Goal: Transaction & Acquisition: Subscribe to service/newsletter

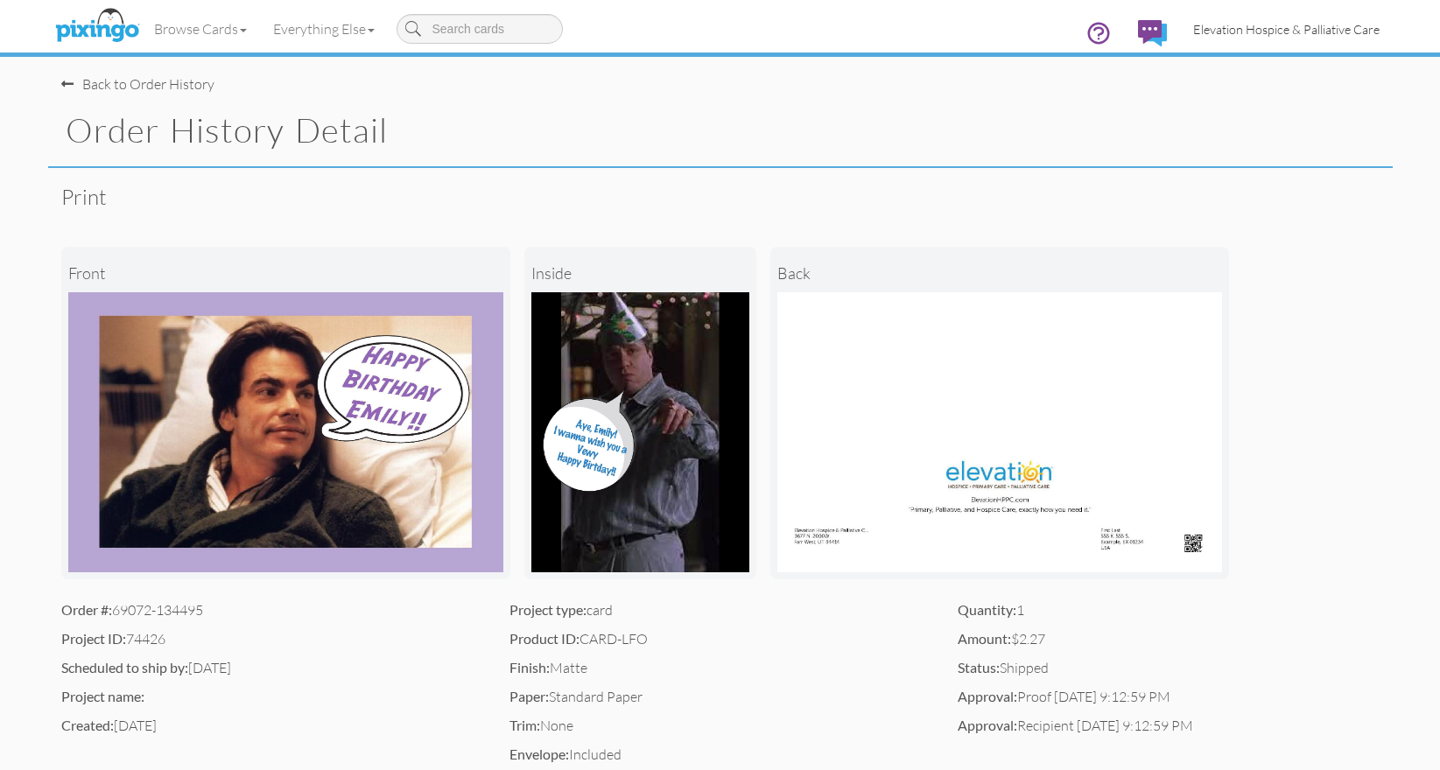
click at [1305, 30] on span "Elevation Hospice & Palliative Care" at bounding box center [1286, 29] width 186 height 15
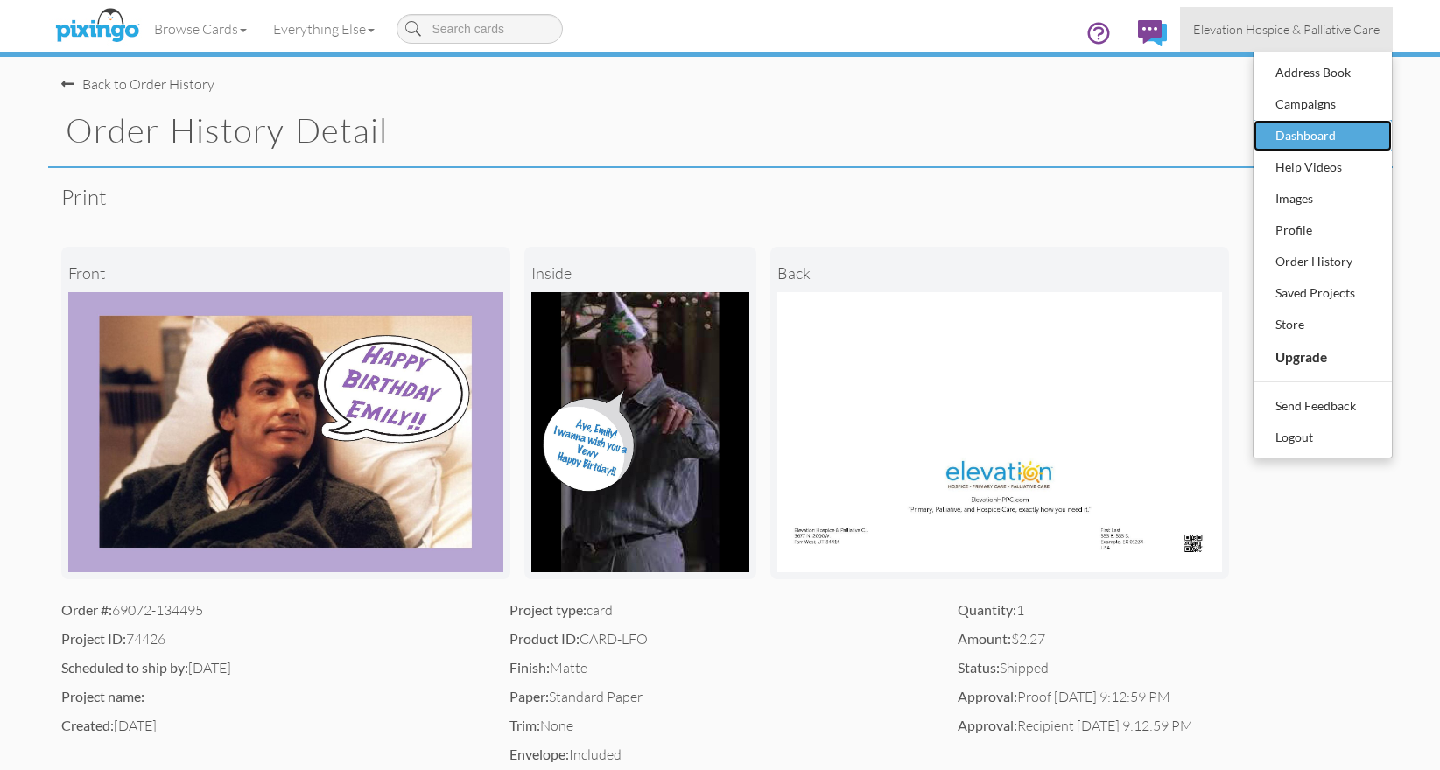
click at [1316, 144] on div "Dashboard" at bounding box center [1322, 136] width 103 height 26
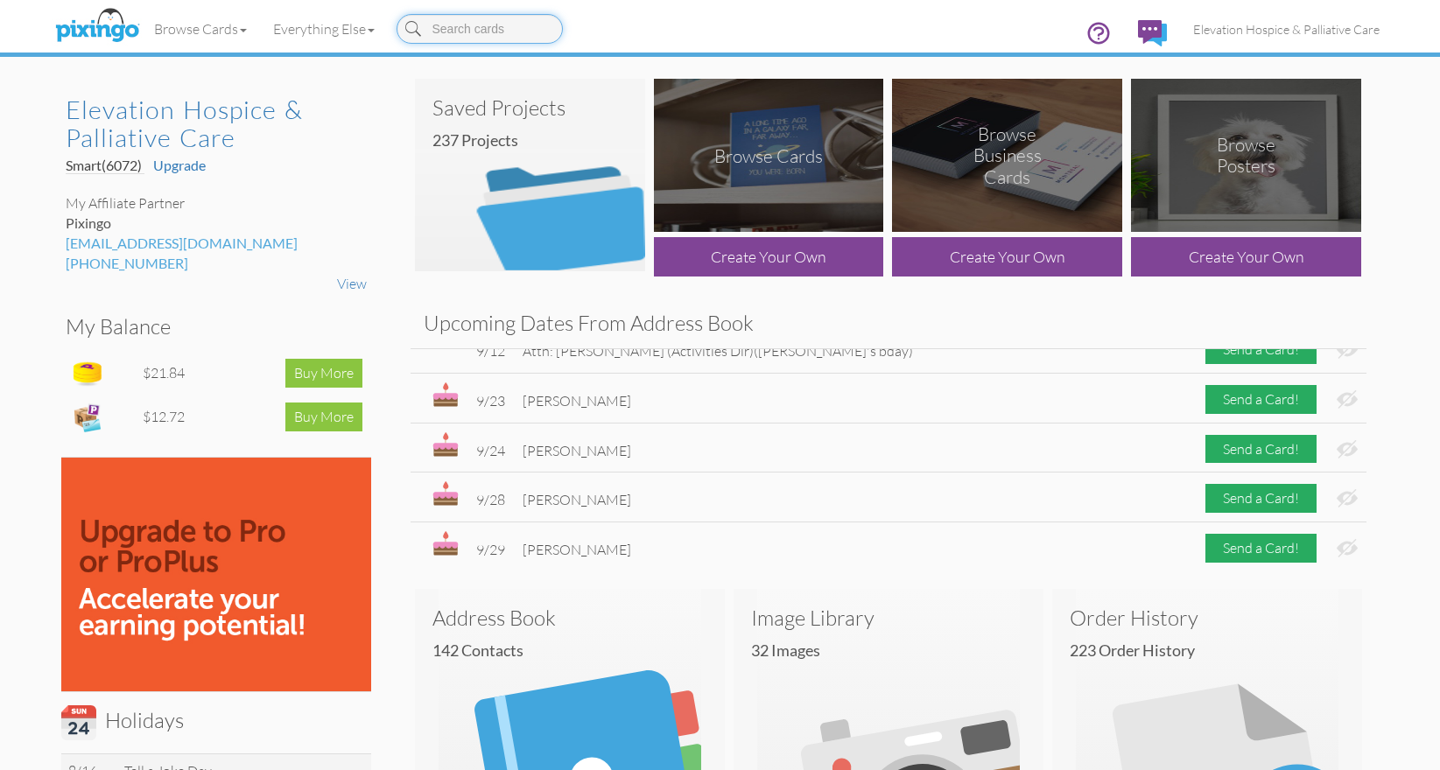
scroll to position [529, 0]
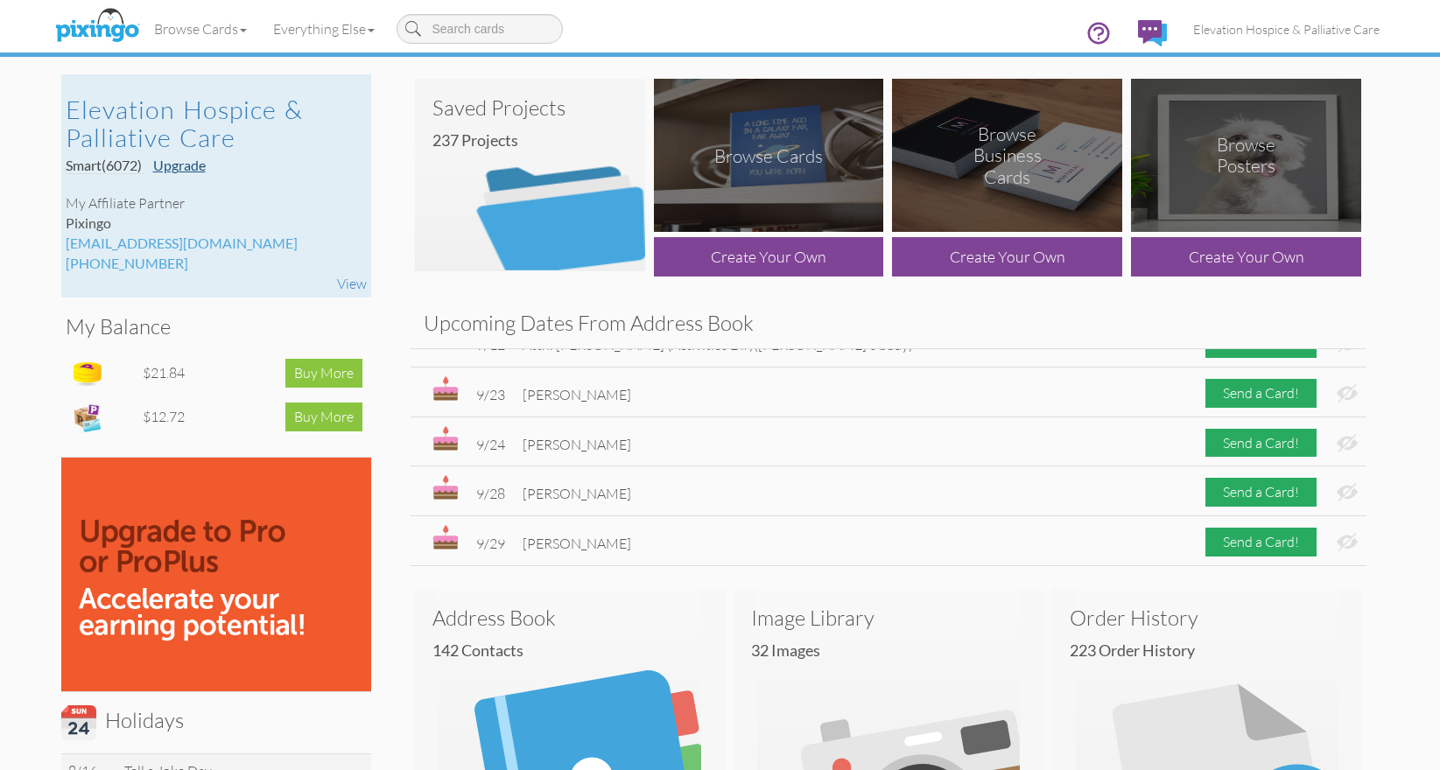
click at [193, 167] on link "Upgrade" at bounding box center [179, 165] width 53 height 17
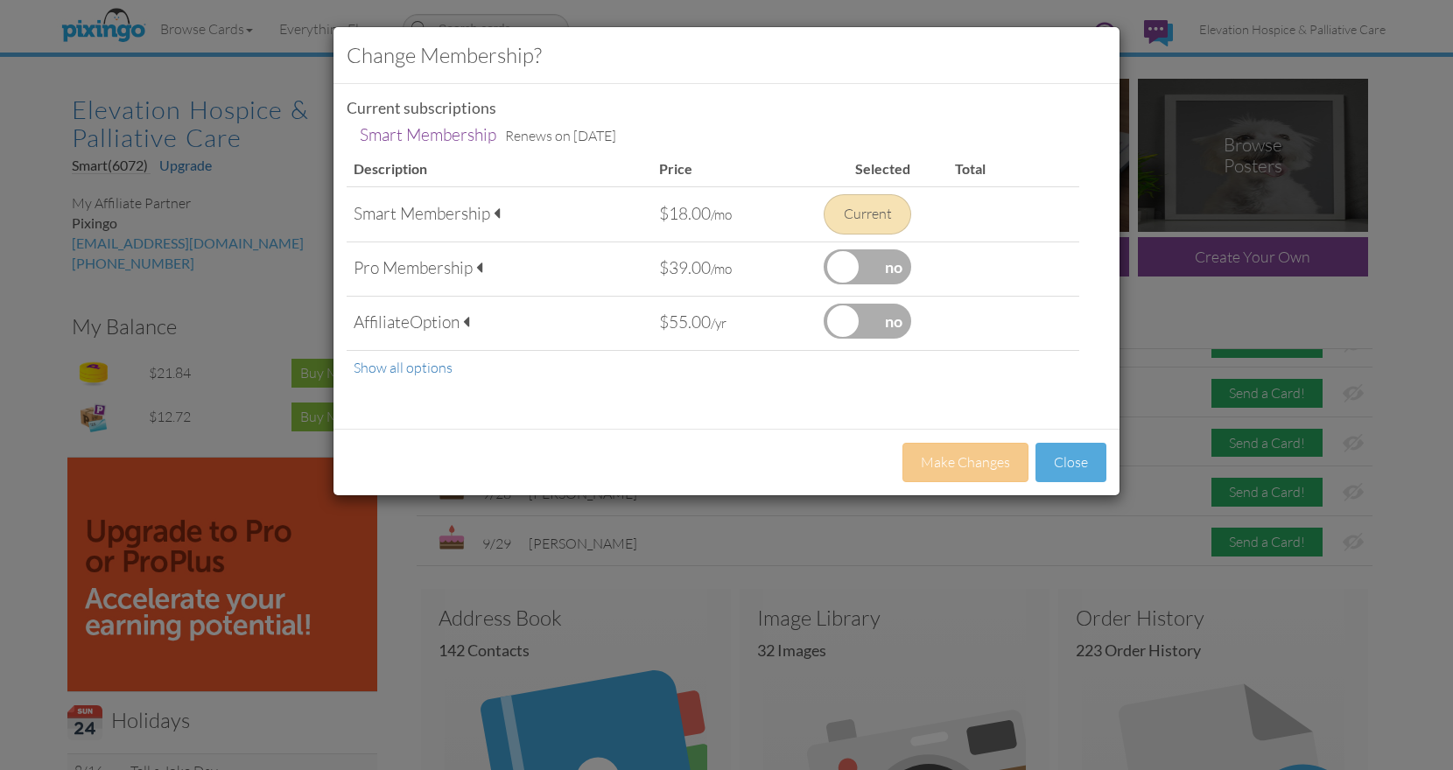
click at [476, 265] on div "Pro Membership" at bounding box center [500, 269] width 292 height 24
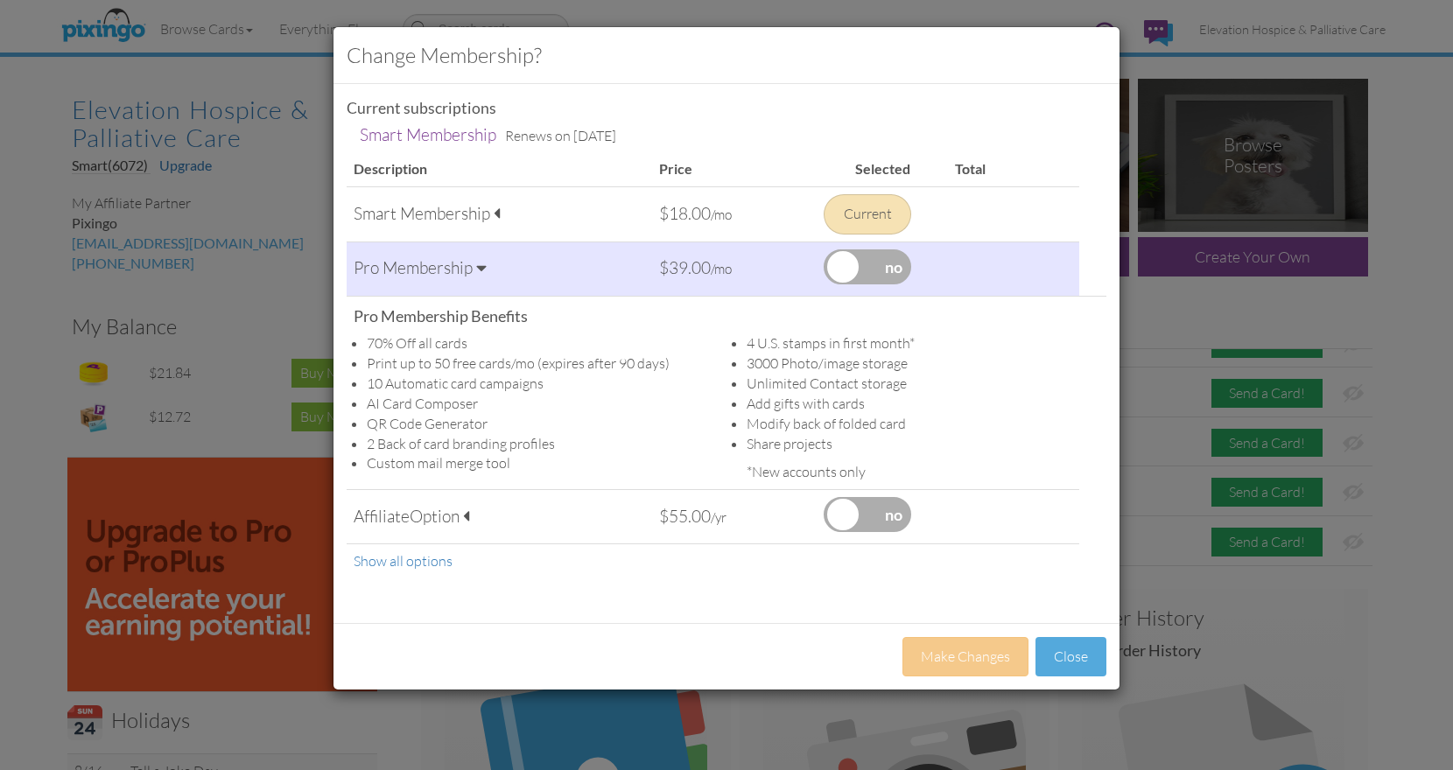
click at [496, 210] on span at bounding box center [497, 213] width 6 height 17
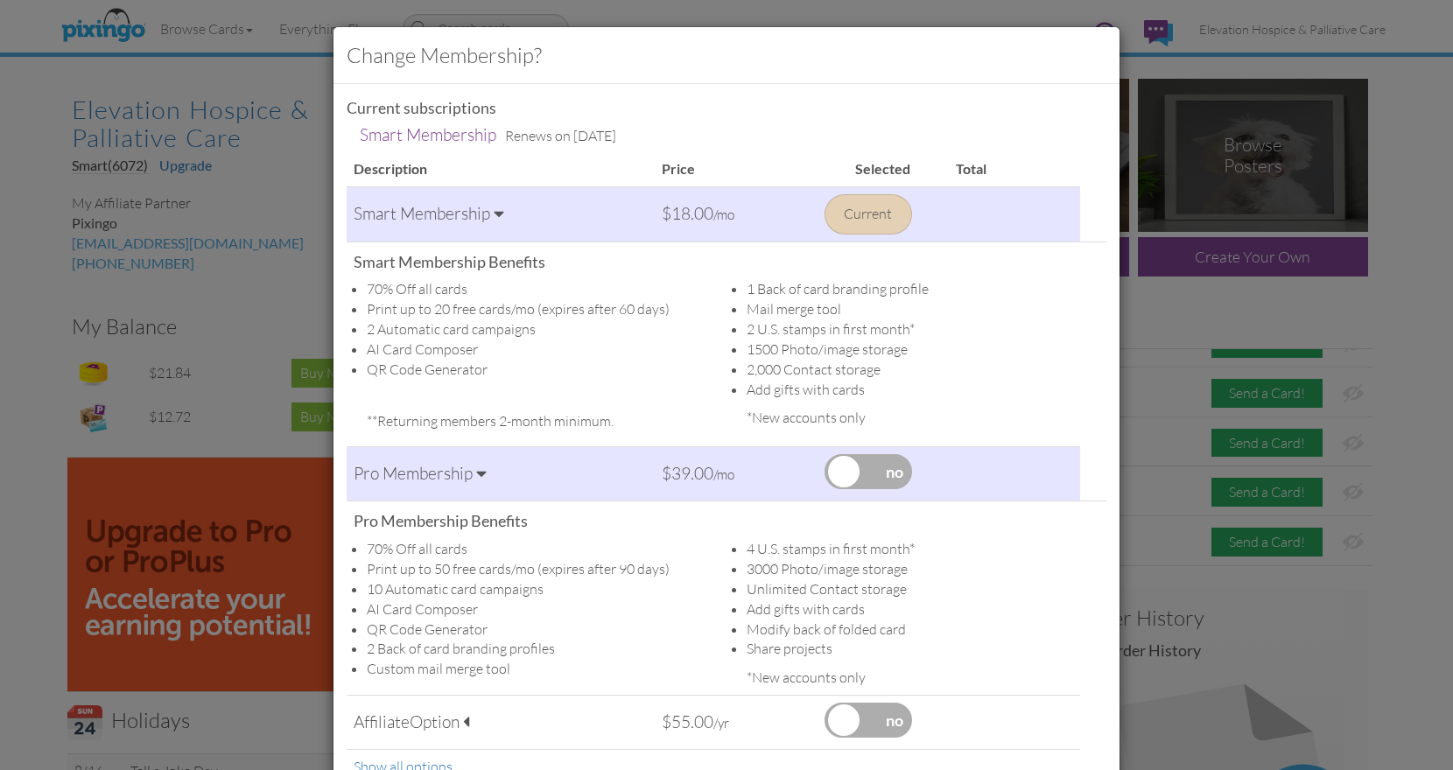
click at [285, 199] on div "Change Membership? Current subscriptions Smart Membership Renews on [DATE] Smar…" at bounding box center [726, 385] width 1453 height 770
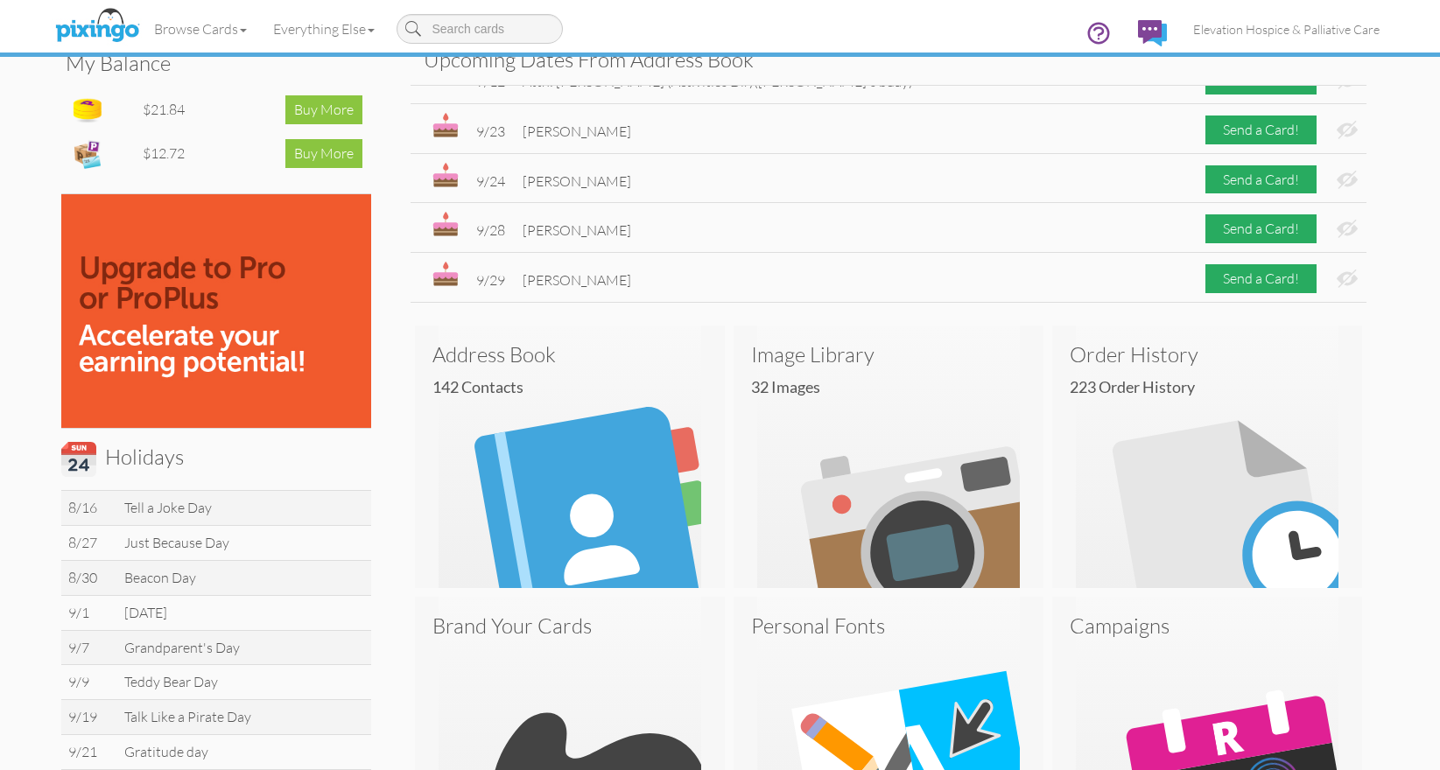
scroll to position [0, 0]
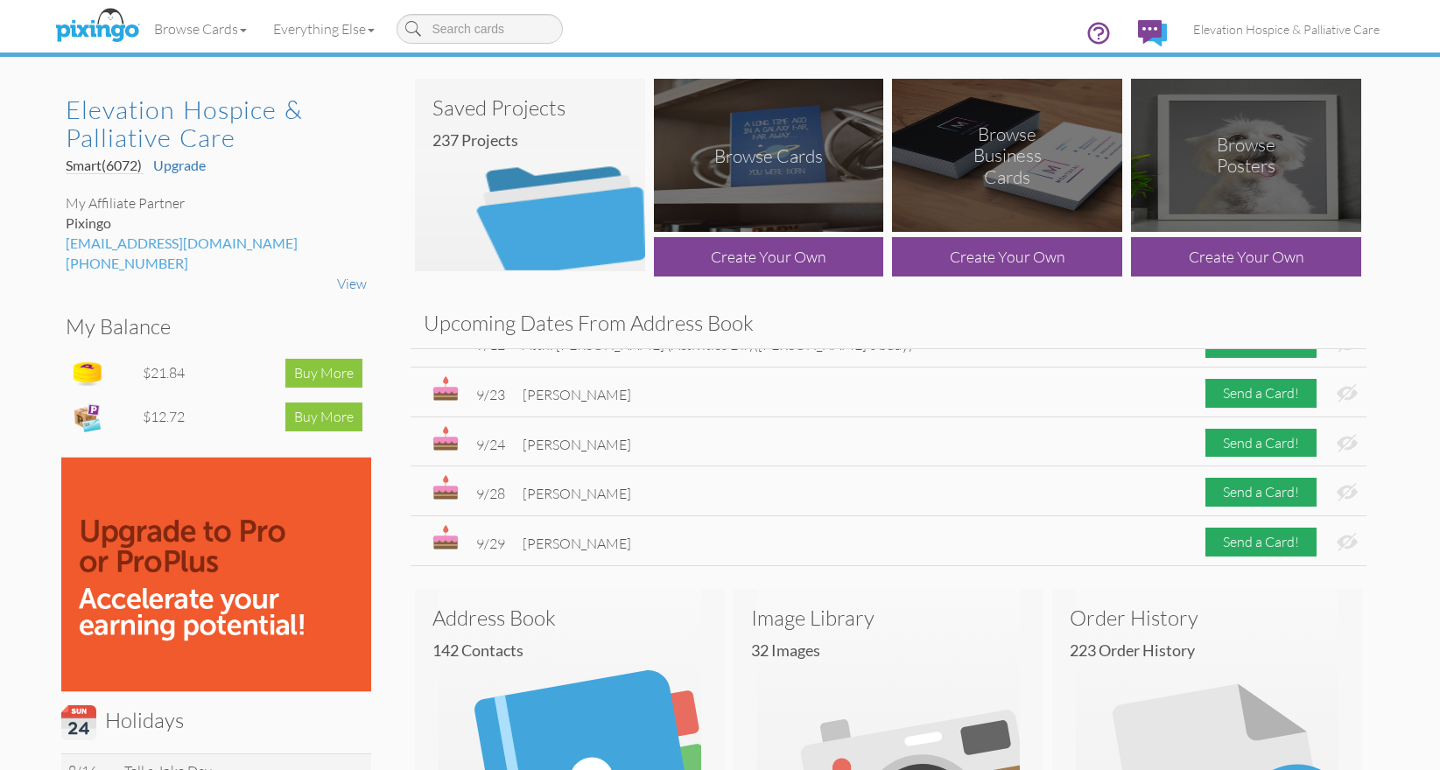
click at [1238, 169] on div "Browse Posters" at bounding box center [1247, 156] width 116 height 44
